Goal: Task Accomplishment & Management: Complete application form

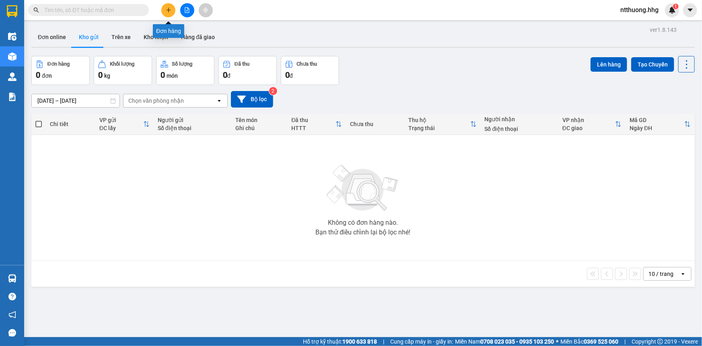
click at [169, 11] on icon "plus" at bounding box center [169, 10] width 6 height 6
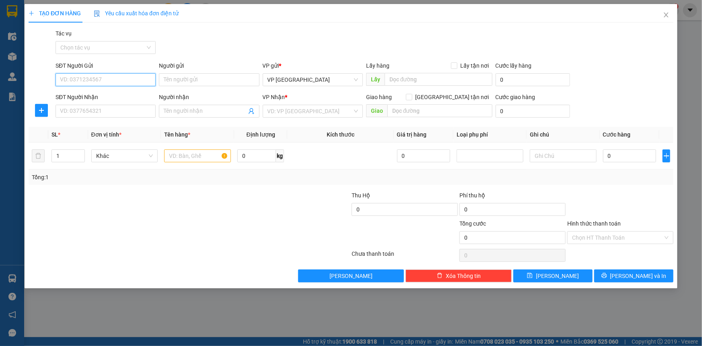
click at [150, 81] on input "SĐT Người Gửi" at bounding box center [106, 79] width 100 height 13
type input "0915924064"
click at [109, 96] on div "0915924064 - Hoa" at bounding box center [105, 95] width 91 height 9
type input "Hoa"
type input "0915924064"
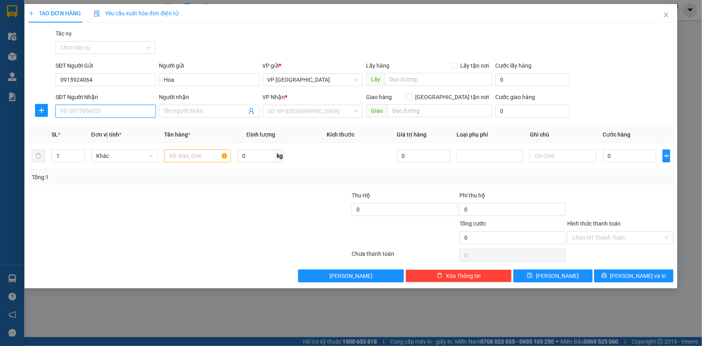
click at [96, 114] on input "SĐT Người Nhận" at bounding box center [106, 111] width 100 height 13
click at [107, 128] on div "0374655594 - [PERSON_NAME]" at bounding box center [105, 127] width 91 height 9
type input "0374655594"
click at [168, 110] on input "aa tuấn" at bounding box center [205, 111] width 83 height 9
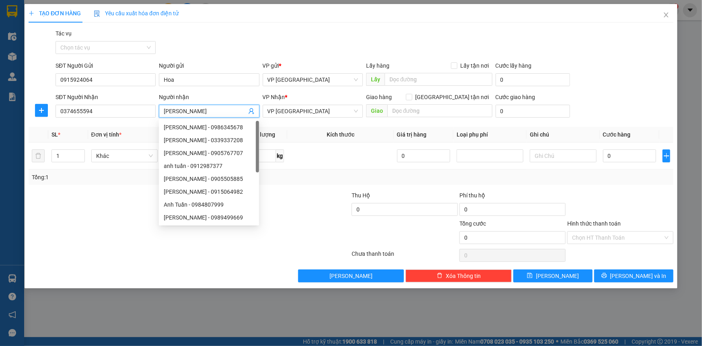
click at [209, 112] on input "[PERSON_NAME]" at bounding box center [205, 111] width 83 height 9
type input "[PERSON_NAME]"
click at [302, 185] on div "Transit Pickup Surcharge Ids Transit Deliver Surcharge Ids Transit Deliver Surc…" at bounding box center [351, 155] width 645 height 253
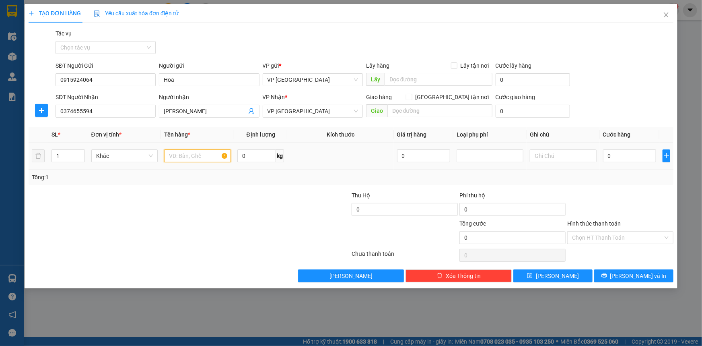
click at [213, 158] on input "text" at bounding box center [197, 155] width 67 height 13
type input "can rượu"
click at [628, 159] on input "0" at bounding box center [630, 155] width 54 height 13
type input "5"
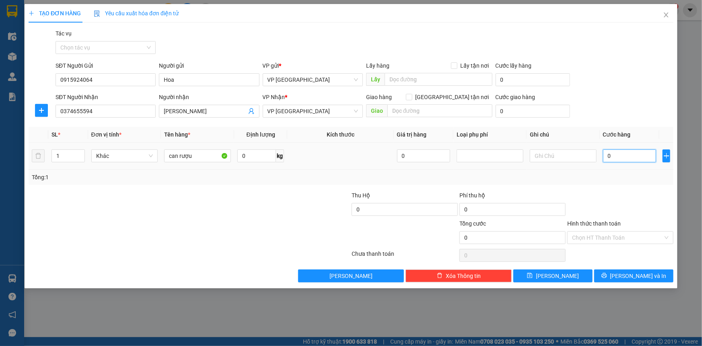
type input "5"
type input "50"
type input "500"
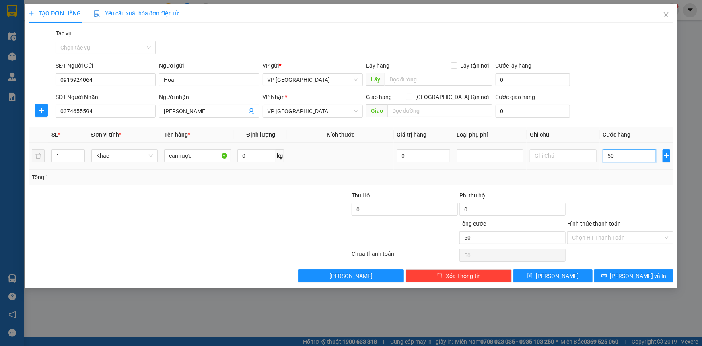
type input "500"
type input "5.000"
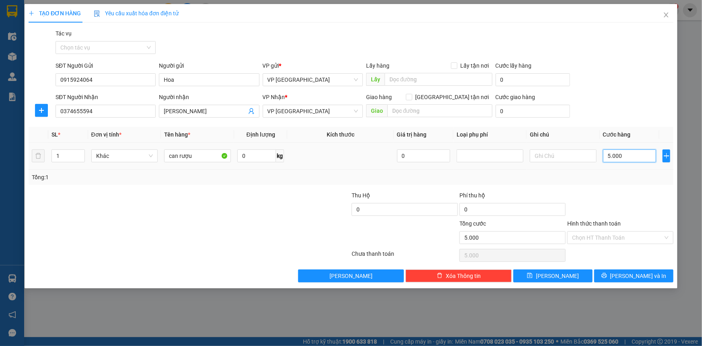
type input "50.000"
click at [558, 158] on input "text" at bounding box center [563, 155] width 67 height 13
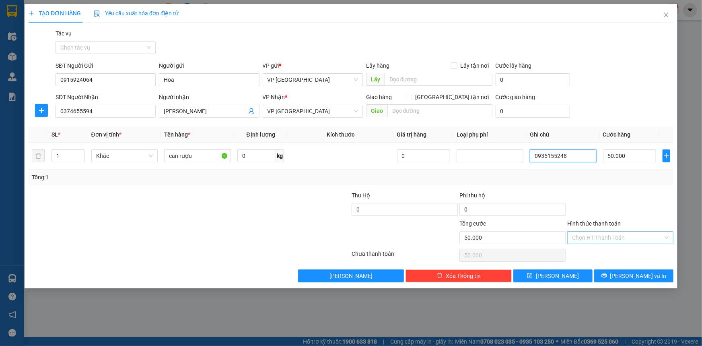
type input "0935155248"
click at [638, 237] on input "Hình thức thanh toán" at bounding box center [617, 237] width 91 height 12
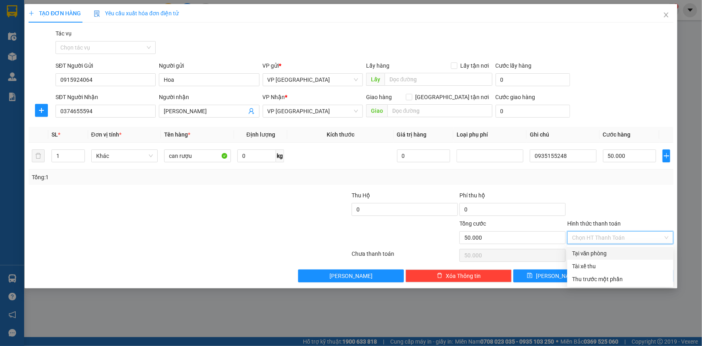
click at [631, 254] on div "Tại văn phòng" at bounding box center [620, 253] width 97 height 9
type input "0"
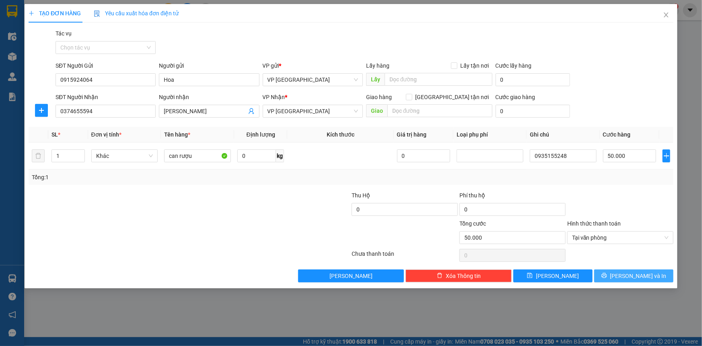
click at [636, 275] on span "[PERSON_NAME] và In" at bounding box center [639, 275] width 56 height 9
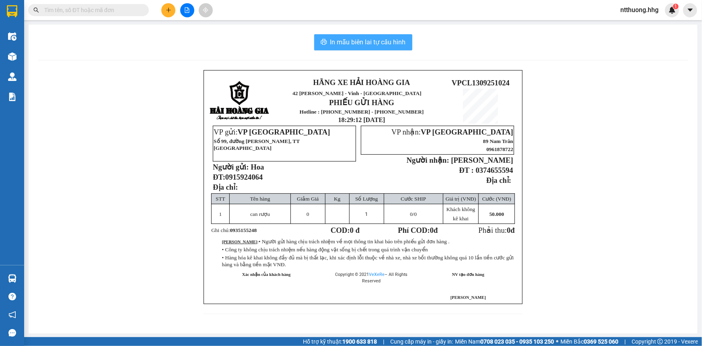
click at [403, 42] on span "In mẫu biên lai tự cấu hình" at bounding box center [368, 42] width 76 height 10
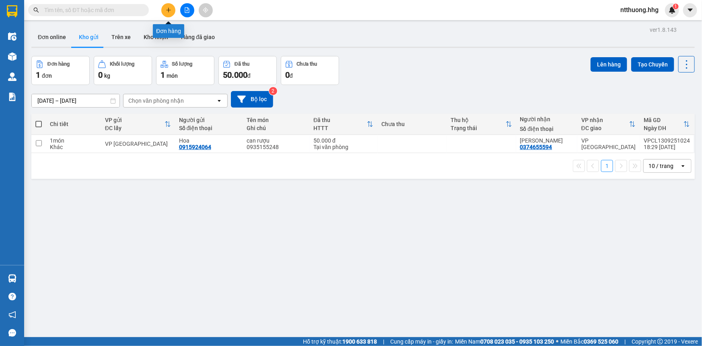
click at [165, 8] on button at bounding box center [168, 10] width 14 height 14
